Goal: Communication & Community: Answer question/provide support

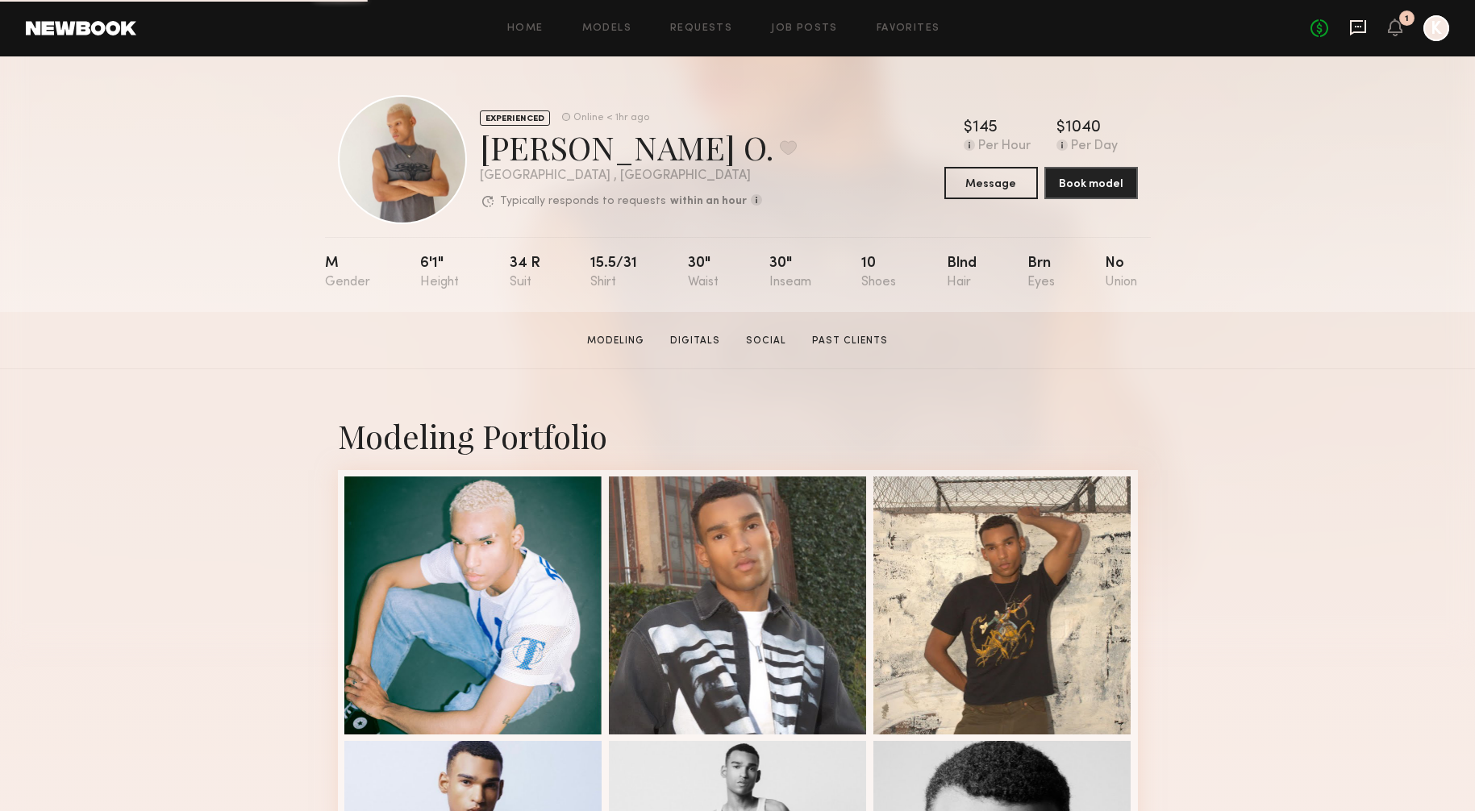
click at [1361, 26] on icon at bounding box center [1358, 27] width 6 height 2
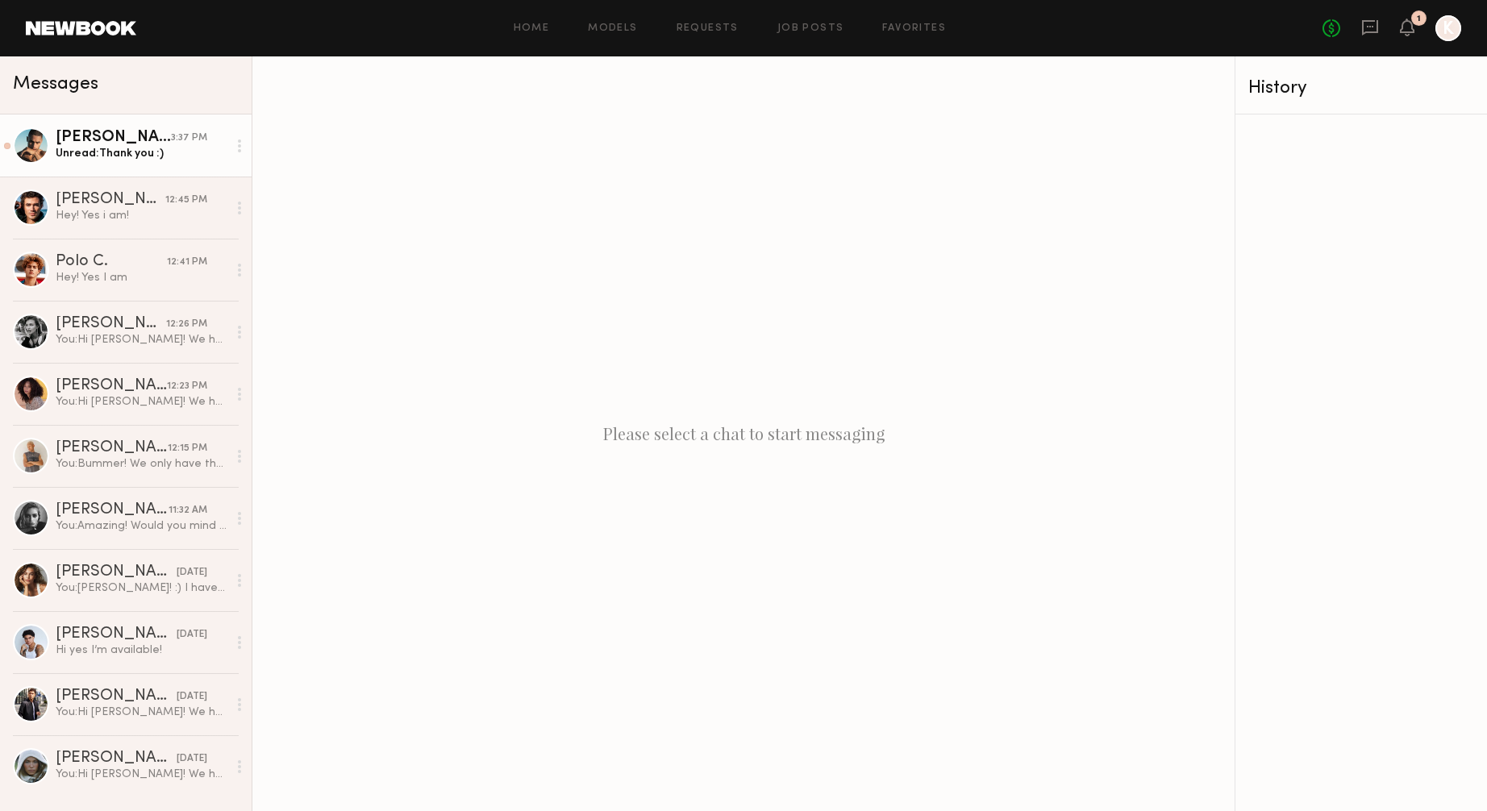
click at [198, 129] on link "[PERSON_NAME] 3:37 PM Unread: Thank you :)" at bounding box center [126, 146] width 252 height 62
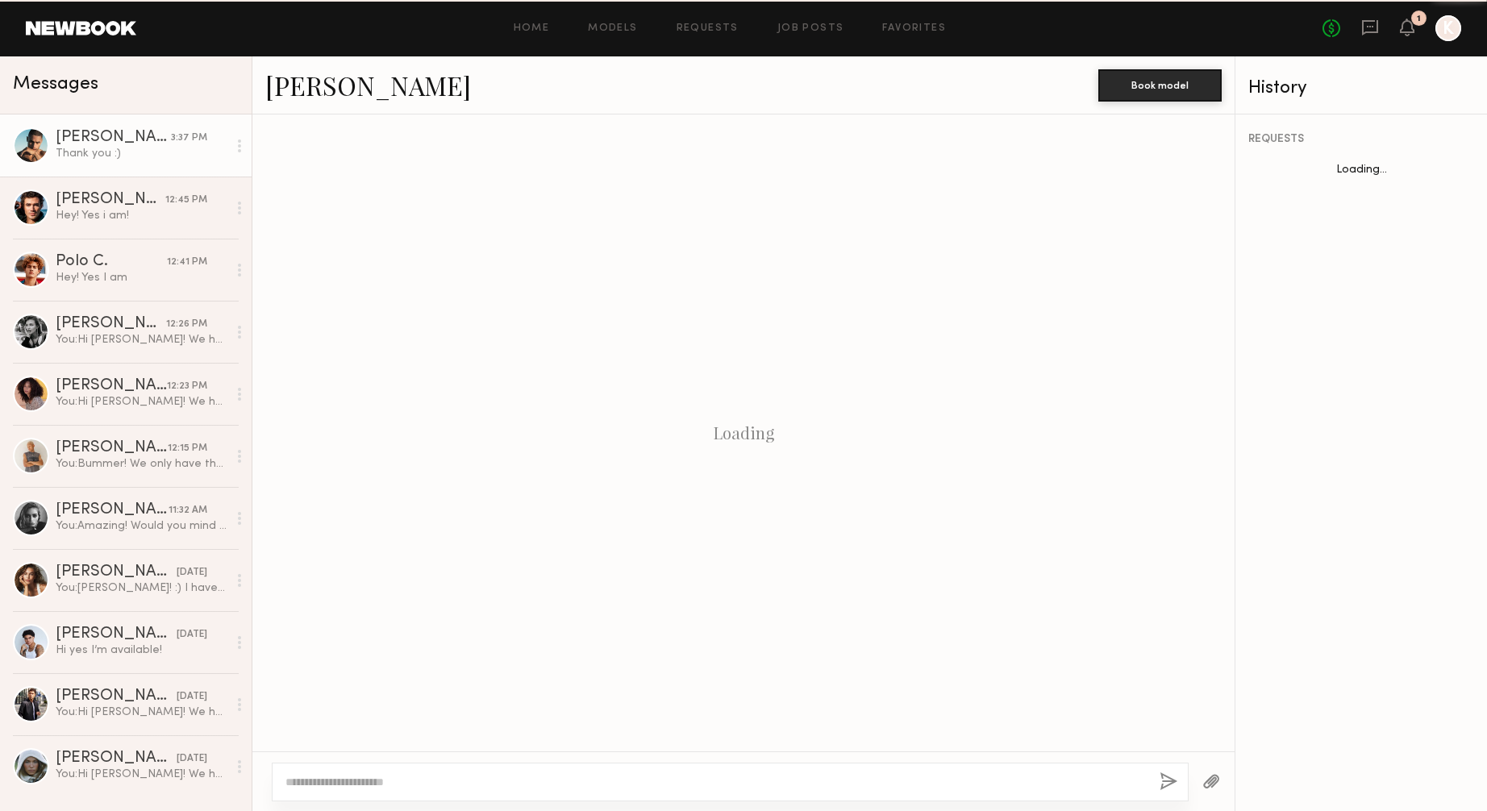
scroll to position [708, 0]
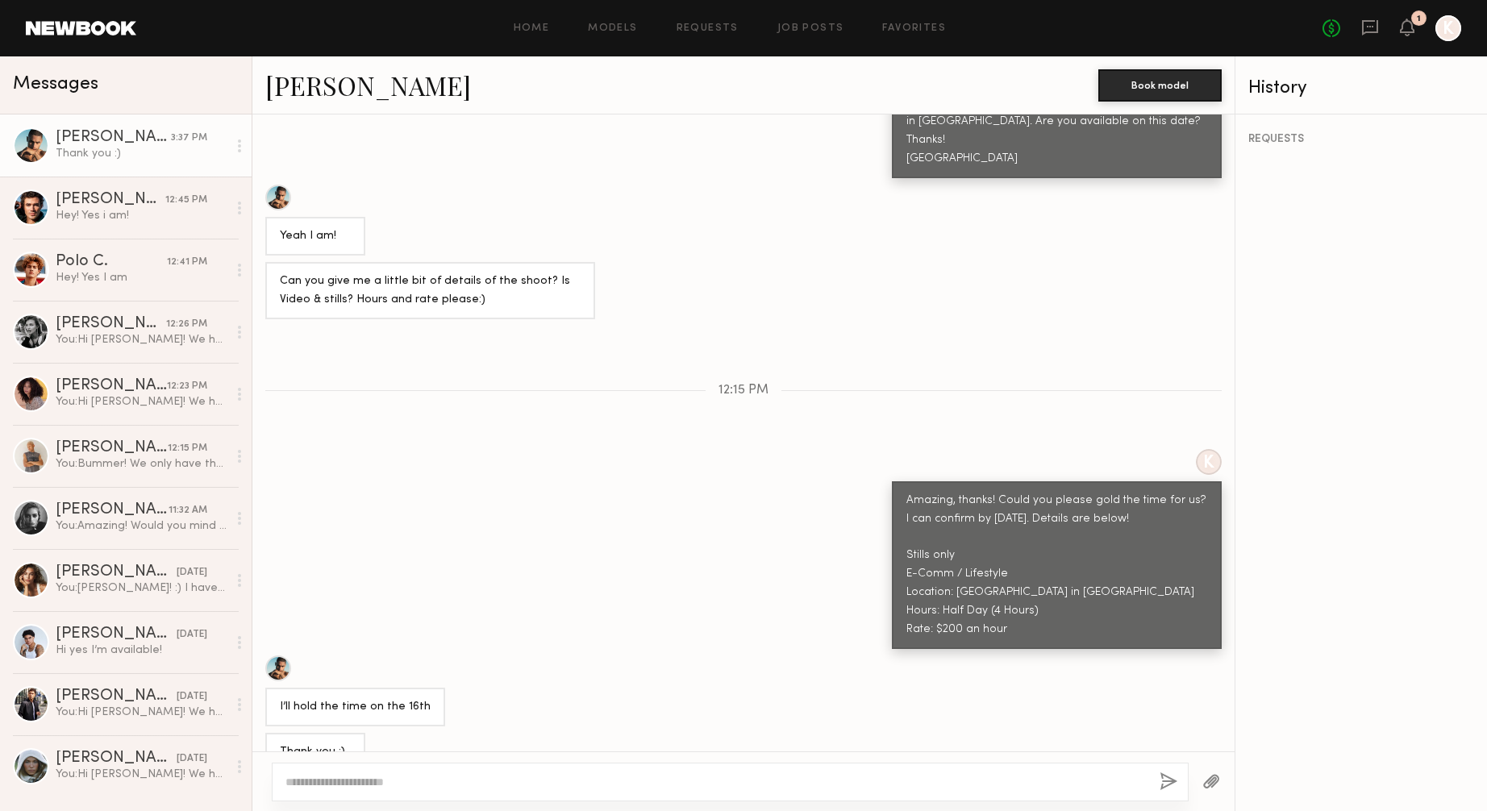
click at [295, 797] on div at bounding box center [730, 782] width 917 height 39
click at [316, 790] on textarea at bounding box center [716, 782] width 861 height 16
type textarea "*"
type textarea "**********"
click at [1158, 787] on div "**********" at bounding box center [730, 782] width 917 height 39
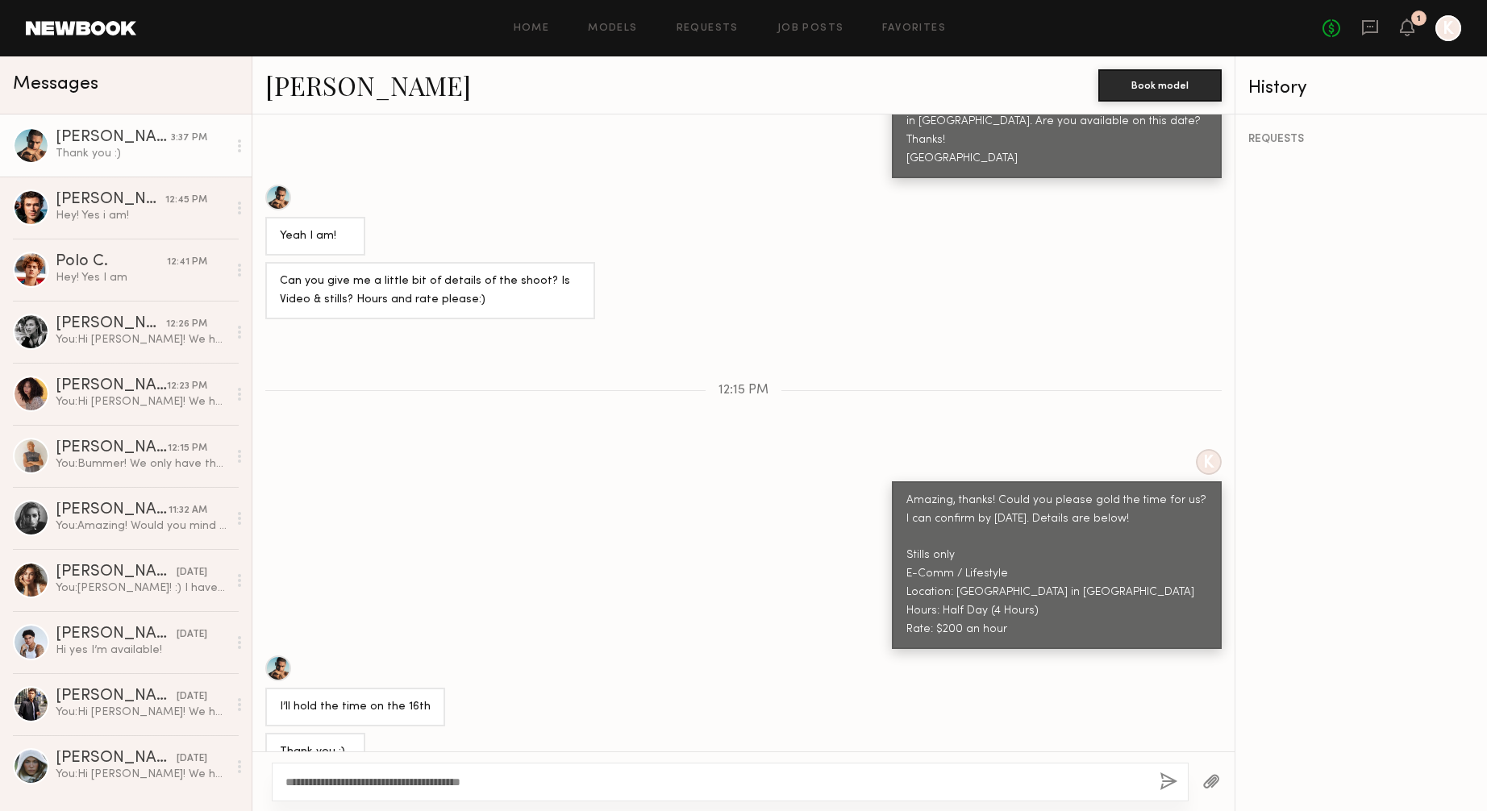
click at [1169, 782] on button "button" at bounding box center [1169, 783] width 18 height 20
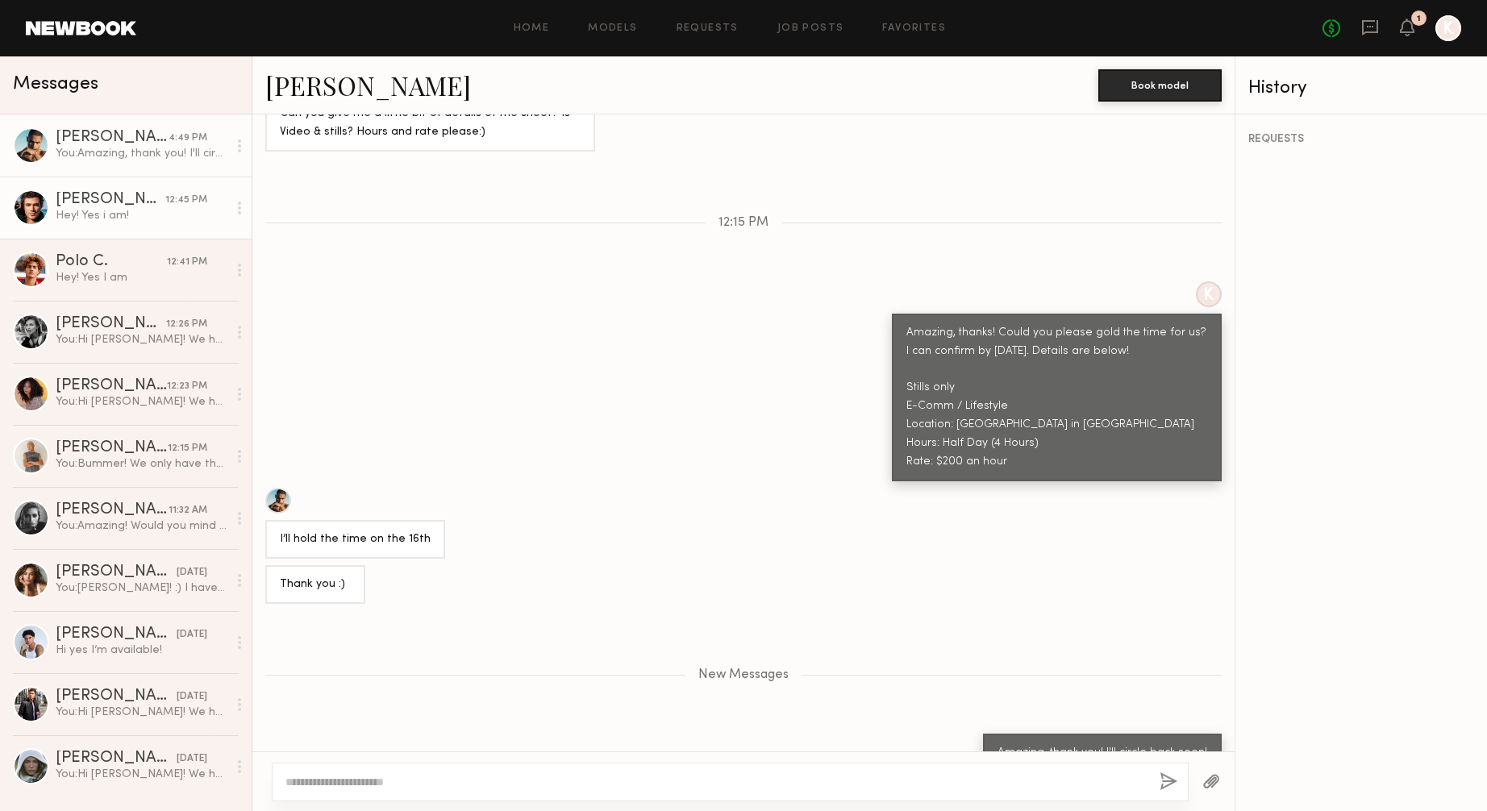
click at [181, 198] on div "12:45 PM" at bounding box center [186, 200] width 42 height 15
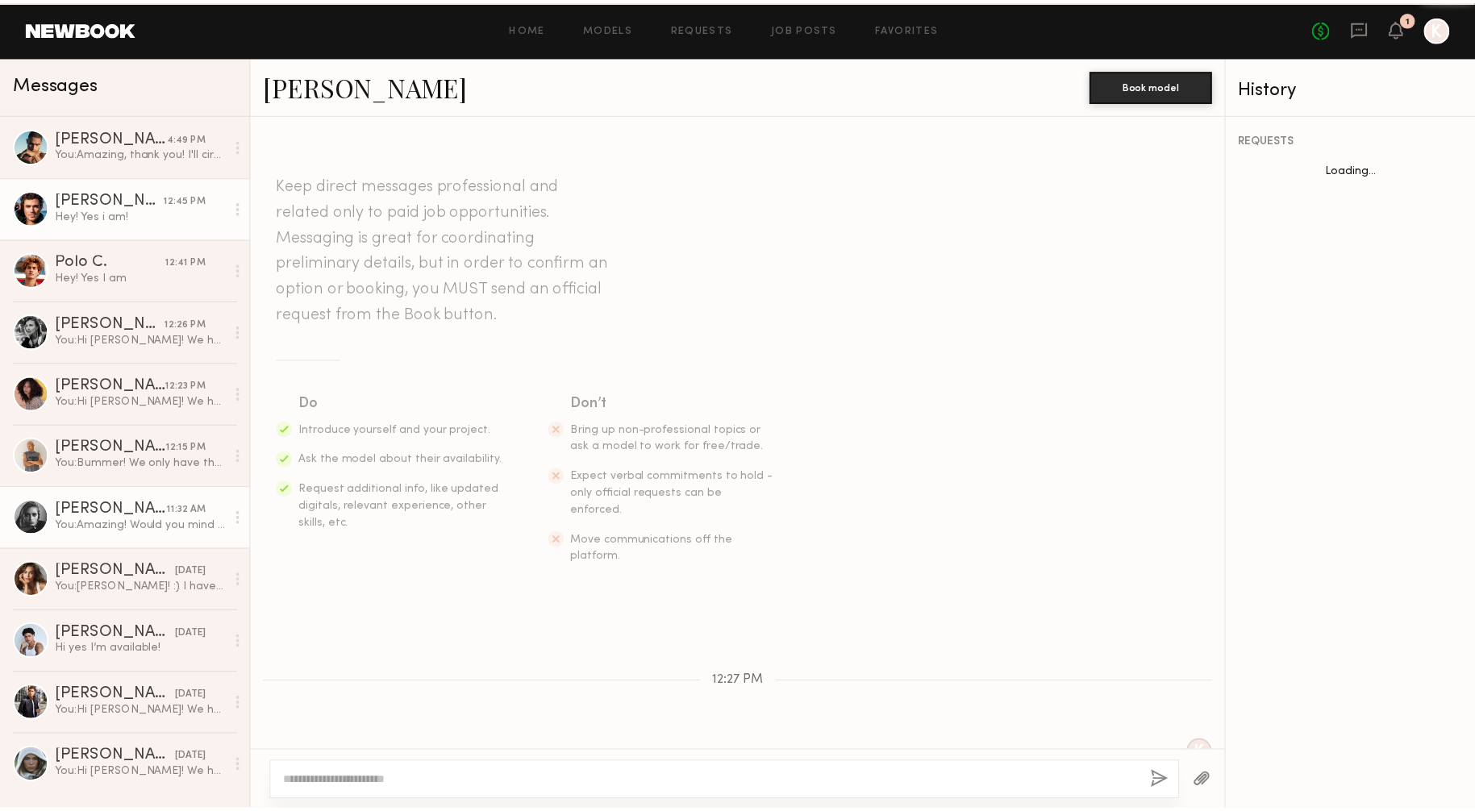
scroll to position [123, 0]
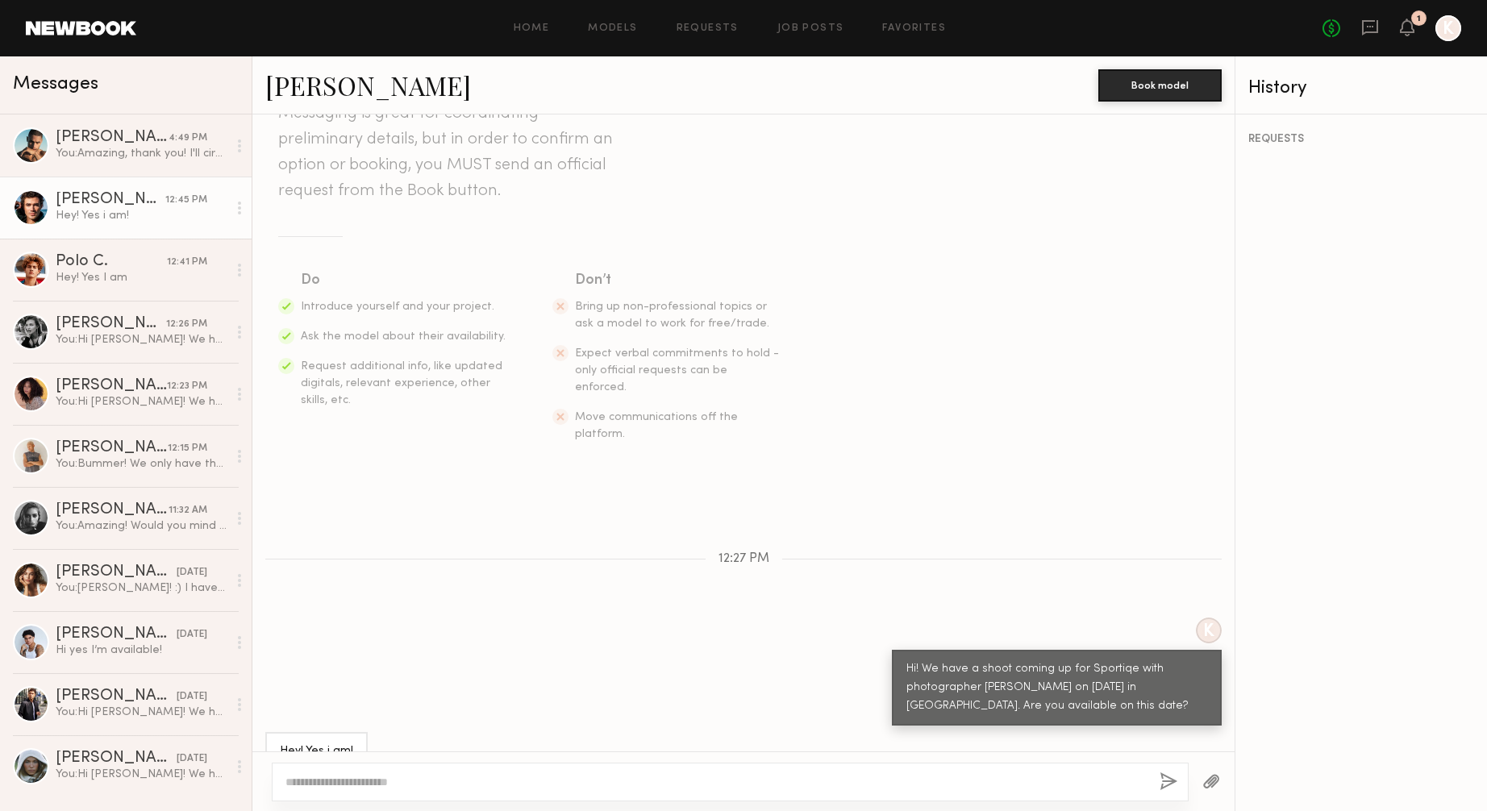
click at [114, 18] on header "Home Models Requests Job Posts Favorites Sign Out No fees up to $5,000 1 K" at bounding box center [743, 28] width 1487 height 56
click at [114, 26] on link at bounding box center [81, 28] width 111 height 15
